Goal: Task Accomplishment & Management: Manage account settings

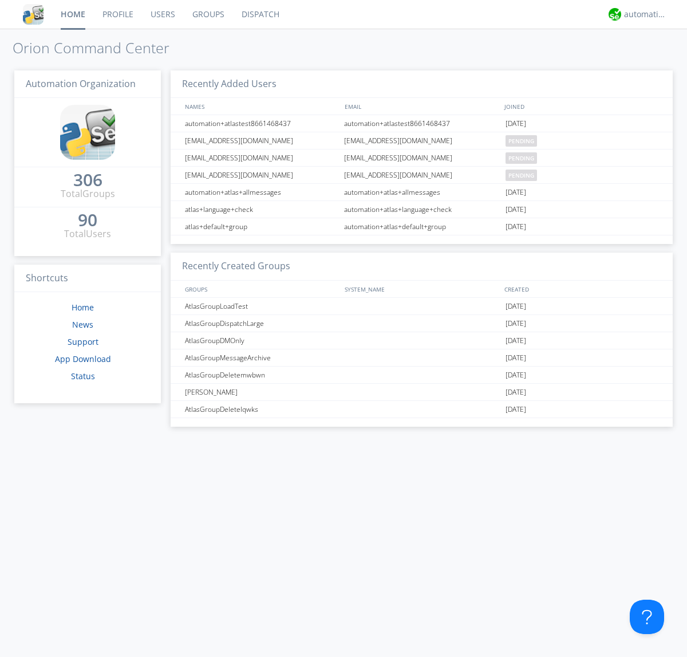
click at [207, 14] on link "Groups" at bounding box center [208, 14] width 49 height 29
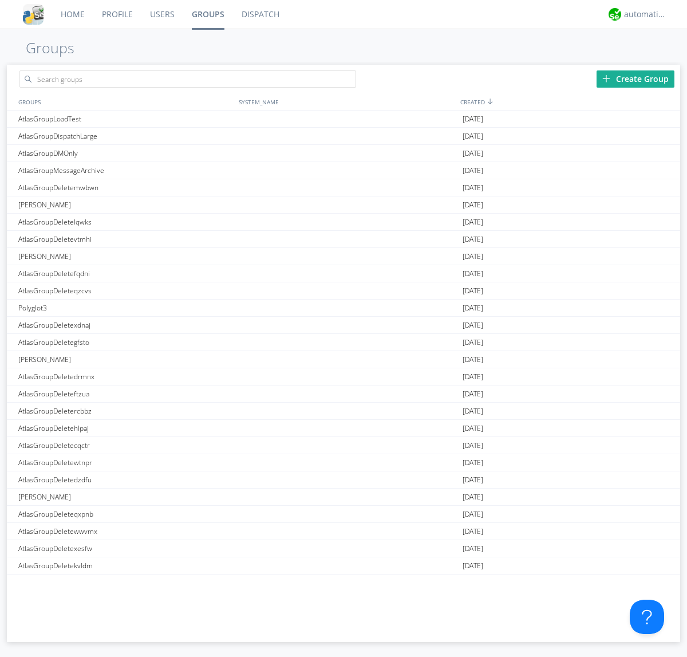
click at [636, 78] on div "Create Group" at bounding box center [636, 78] width 78 height 17
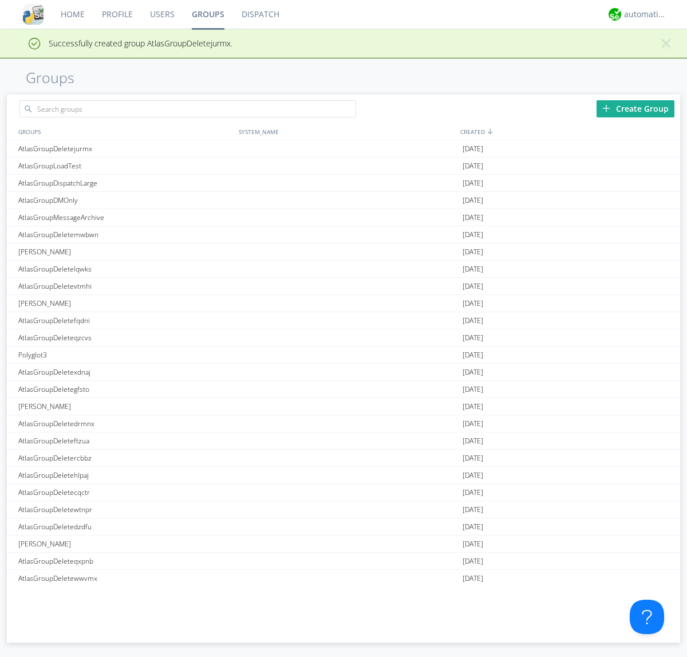
click at [207, 14] on link "Groups" at bounding box center [208, 14] width 50 height 29
type input "AtlasGroupDeletejurmx"
click at [162, 14] on link "Users" at bounding box center [162, 14] width 42 height 29
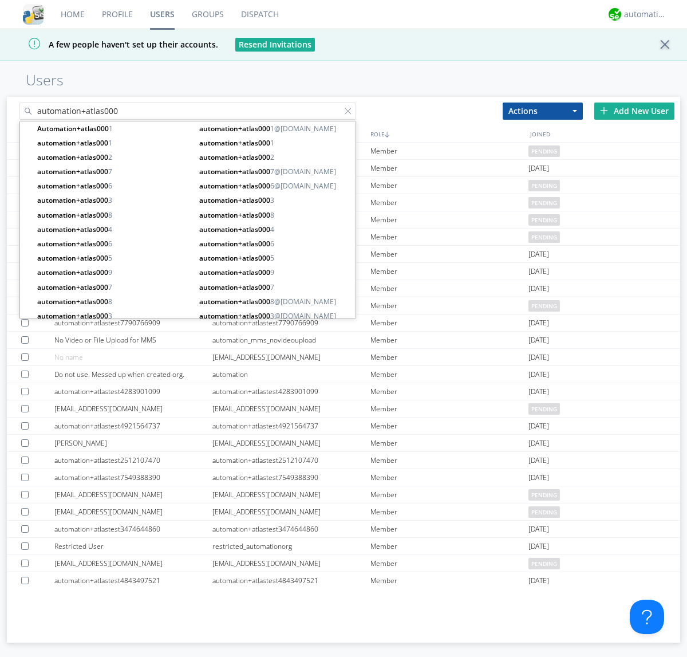
type input "automation+atlas000"
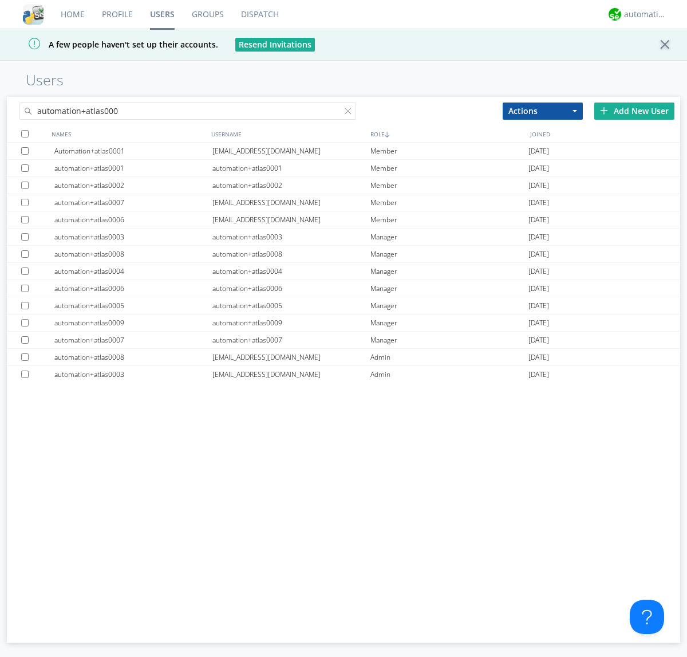
click at [25, 133] on div at bounding box center [24, 133] width 7 height 7
click at [543, 111] on button "Actions" at bounding box center [543, 111] width 80 height 17
click at [0, 0] on link "Add to Group" at bounding box center [0, 0] width 0 height 0
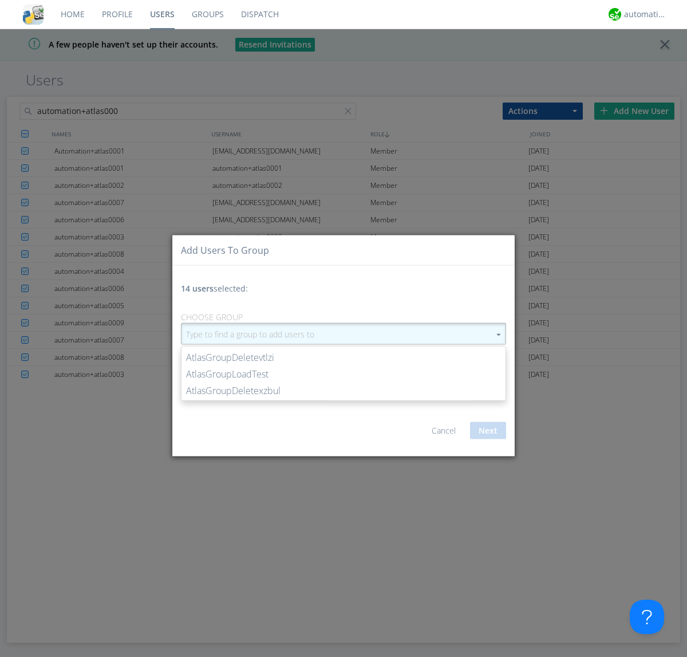
type input "AtlasGroupDeletejurmx"
click at [488, 430] on button "Next" at bounding box center [488, 430] width 36 height 17
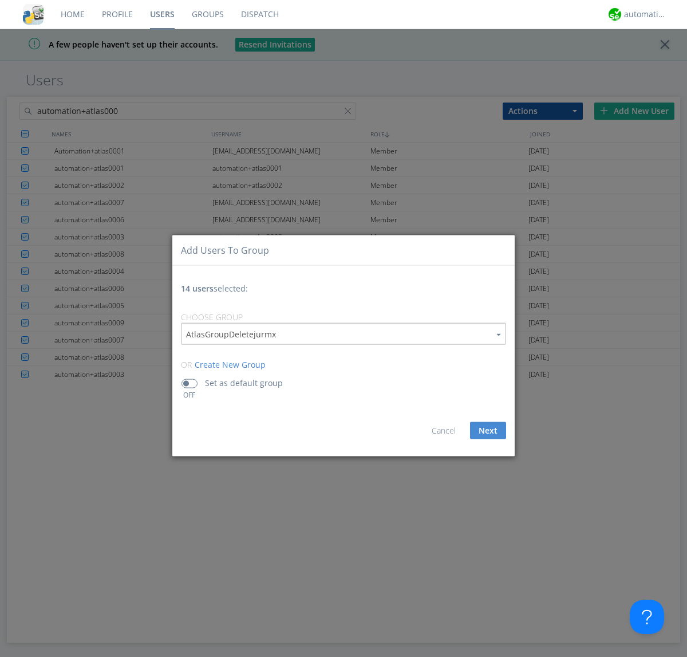
click at [207, 14] on link "Groups" at bounding box center [207, 14] width 49 height 29
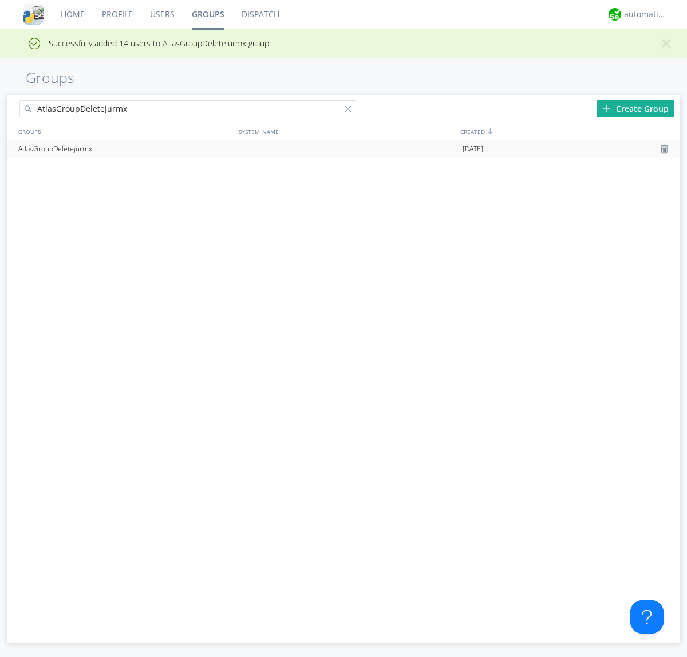
type input "AtlasGroupDeletejurmx"
click at [666, 149] on div at bounding box center [665, 148] width 11 height 9
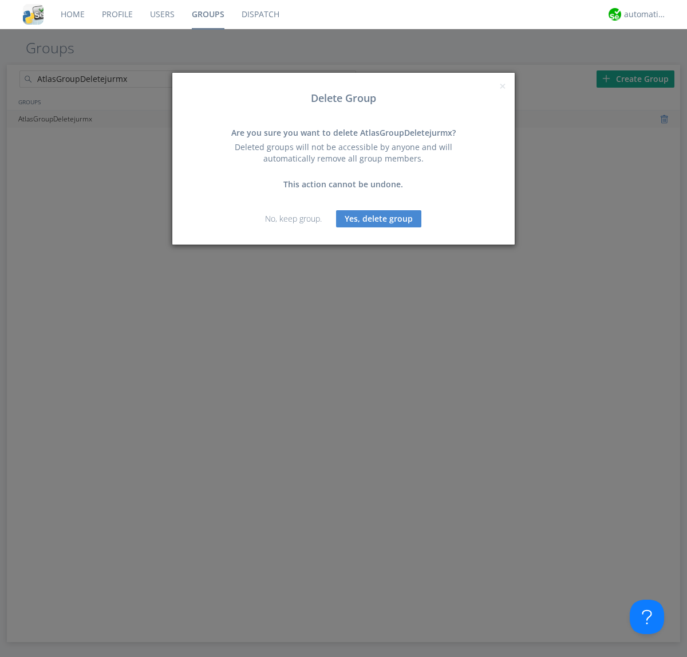
click at [379, 218] on button "Yes, delete group" at bounding box center [378, 218] width 85 height 17
